Goal: Transaction & Acquisition: Obtain resource

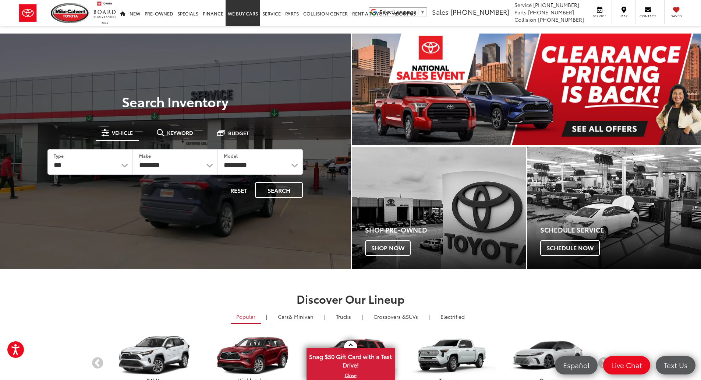
click at [238, 18] on link "WE BUY CARS" at bounding box center [243, 13] width 35 height 26
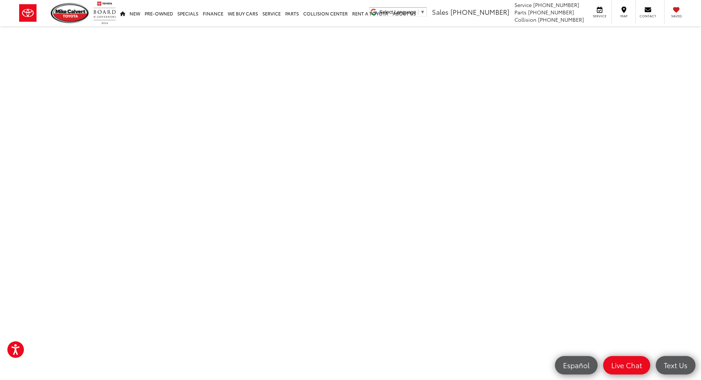
scroll to position [110, 0]
